Goal: Find specific page/section

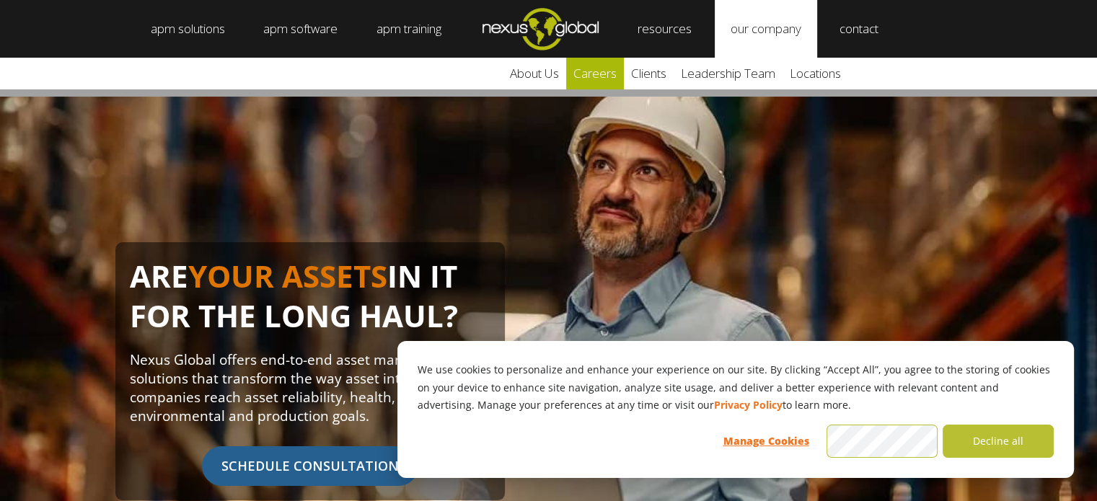
click at [607, 71] on link "careers" at bounding box center [595, 74] width 58 height 32
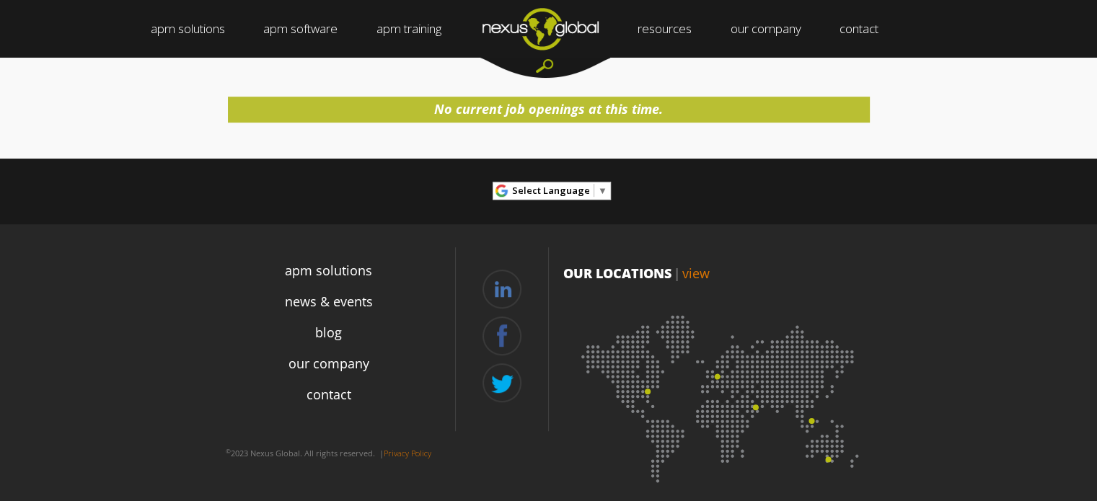
scroll to position [790, 0]
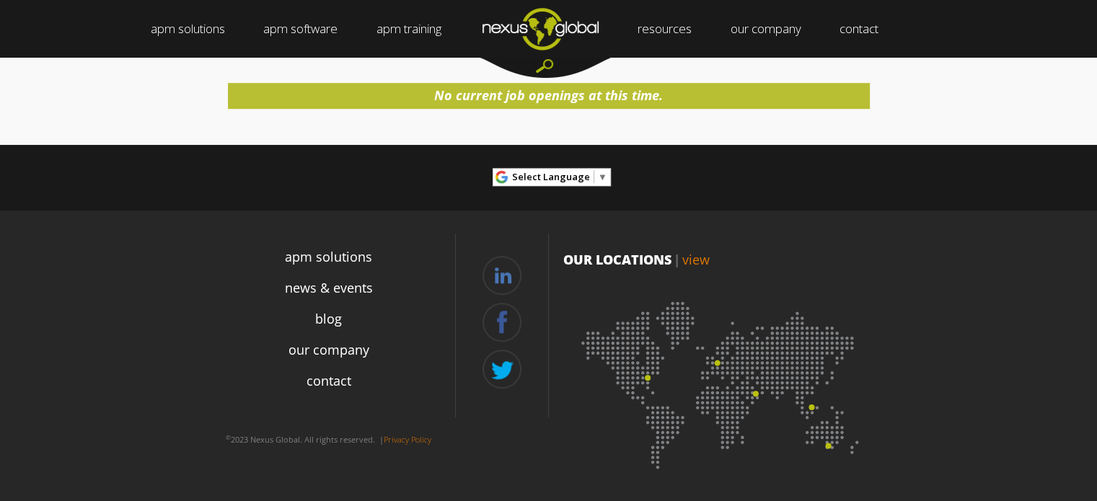
click at [716, 361] on img at bounding box center [721, 380] width 317 height 195
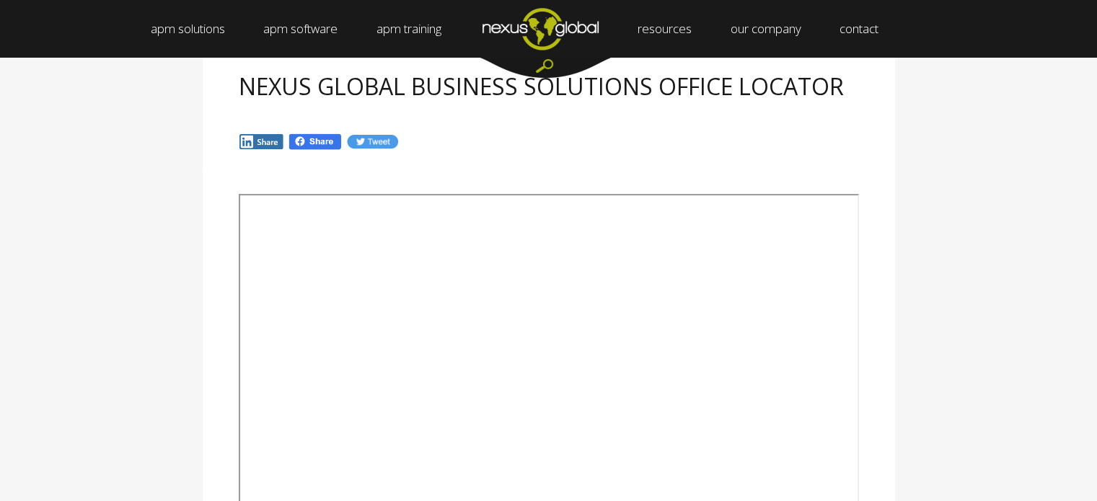
scroll to position [216, 0]
